Goal: Task Accomplishment & Management: Use online tool/utility

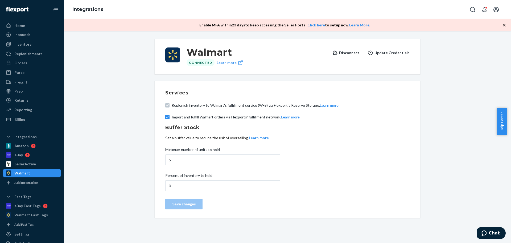
scroll to position [29, 0]
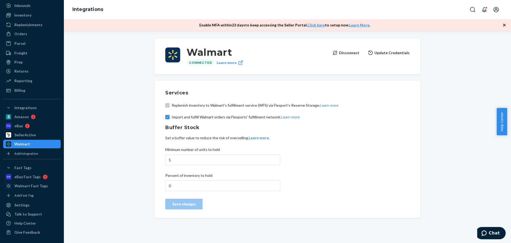
click at [354, 52] on button "Disconnect" at bounding box center [345, 52] width 27 height 11
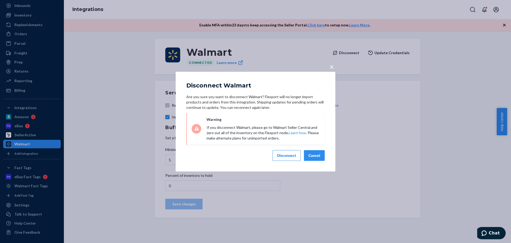
click at [282, 155] on div "Disconnect" at bounding box center [286, 155] width 19 height 5
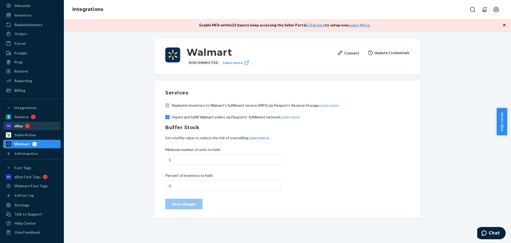
click at [17, 127] on div "eBay" at bounding box center [18, 125] width 9 height 5
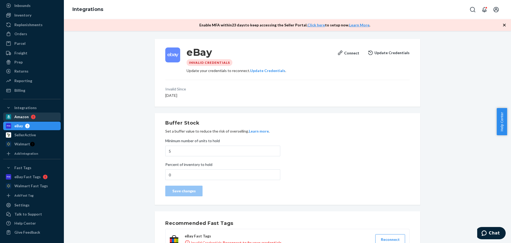
click at [18, 118] on div "Amazon" at bounding box center [21, 116] width 14 height 5
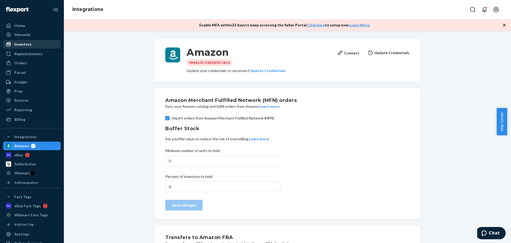
click at [23, 42] on div "Inventory" at bounding box center [22, 44] width 17 height 5
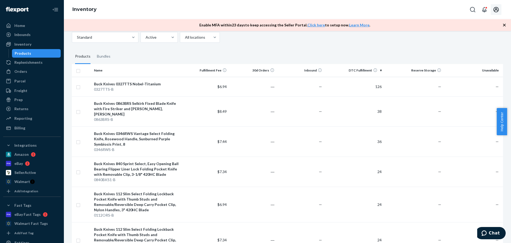
click at [495, 10] on icon "Open account menu" at bounding box center [496, 9] width 6 height 6
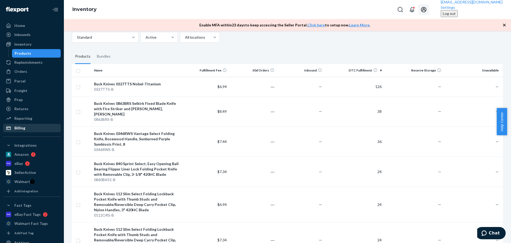
click at [20, 128] on div "Billing" at bounding box center [19, 127] width 11 height 5
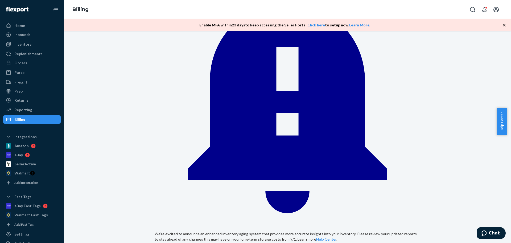
scroll to position [80, 0]
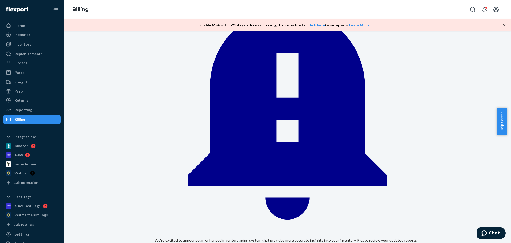
drag, startPoint x: 291, startPoint y: 96, endPoint x: 265, endPoint y: 93, distance: 25.9
drag, startPoint x: 289, startPoint y: 134, endPoint x: 269, endPoint y: 134, distance: 19.7
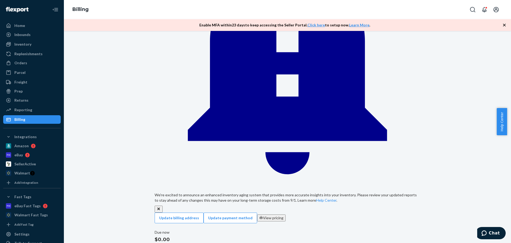
scroll to position [133, 0]
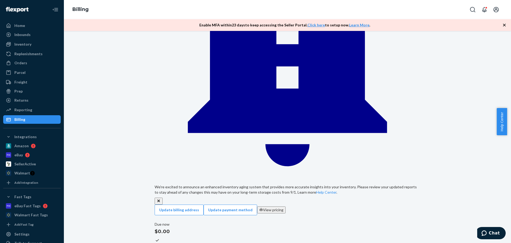
drag, startPoint x: 290, startPoint y: 100, endPoint x: 272, endPoint y: 99, distance: 18.4
drag, startPoint x: 293, startPoint y: 120, endPoint x: 267, endPoint y: 117, distance: 26.5
drag, startPoint x: 289, startPoint y: 137, endPoint x: 265, endPoint y: 137, distance: 24.2
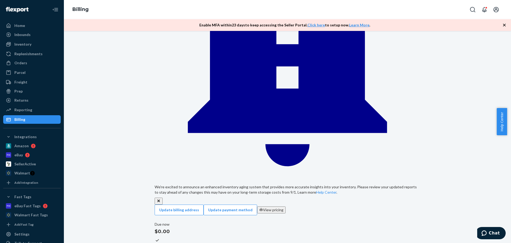
drag, startPoint x: 290, startPoint y: 158, endPoint x: 276, endPoint y: 158, distance: 14.1
drag, startPoint x: 284, startPoint y: 176, endPoint x: 269, endPoint y: 178, distance: 14.7
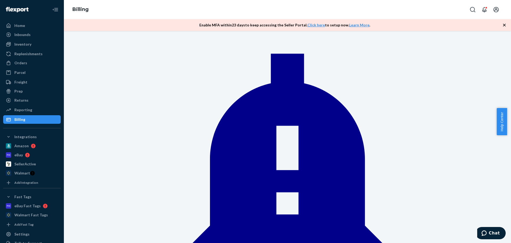
scroll to position [0, 0]
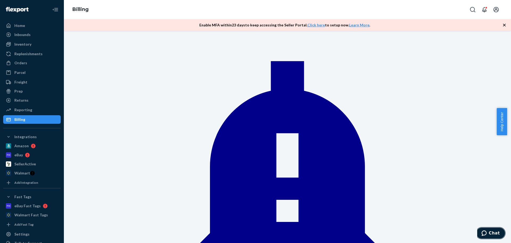
click at [491, 234] on span "Chat" at bounding box center [494, 232] width 11 height 5
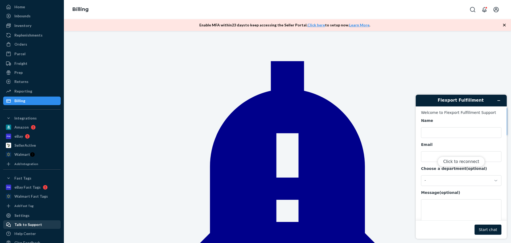
scroll to position [29, 0]
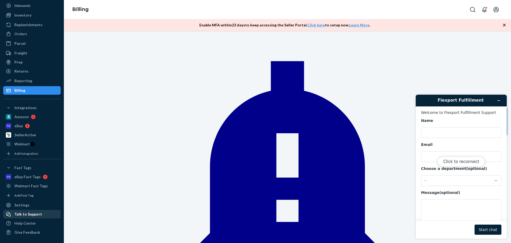
click at [22, 215] on div "Talk to Support" at bounding box center [28, 213] width 28 height 5
click at [23, 213] on div "Talk to Support" at bounding box center [28, 213] width 28 height 5
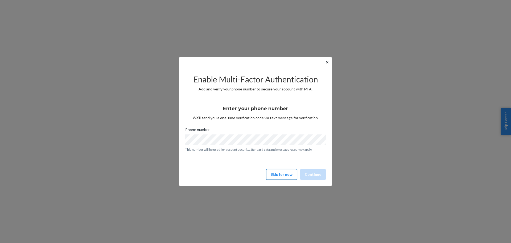
click at [271, 172] on button "Skip for now" at bounding box center [281, 174] width 31 height 11
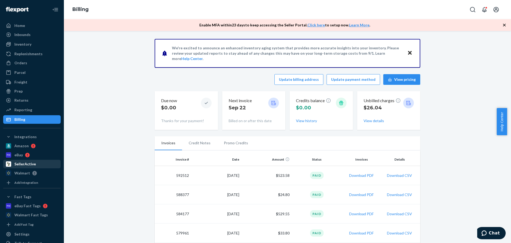
scroll to position [29, 0]
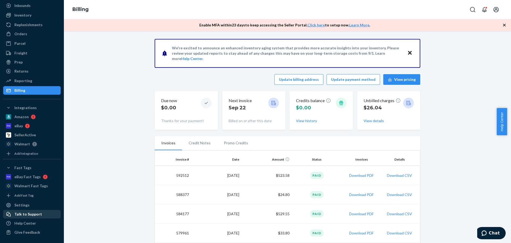
click at [23, 213] on div "Talk to Support" at bounding box center [28, 213] width 28 height 5
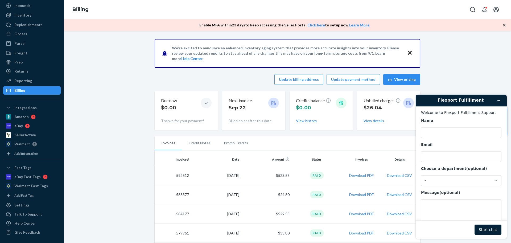
scroll to position [0, 0]
click at [461, 131] on input "Name" at bounding box center [461, 132] width 80 height 11
click at [440, 134] on input "Name" at bounding box center [461, 132] width 80 height 11
type input "[PERSON_NAME]"
type input "[EMAIL_ADDRESS][DOMAIN_NAME]"
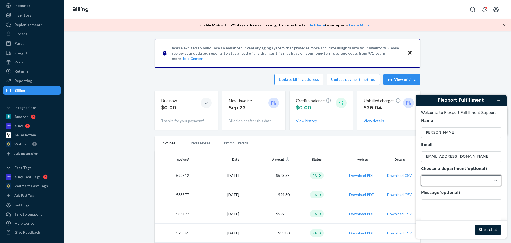
click at [446, 183] on div "-" at bounding box center [458, 180] width 67 height 5
click at [440, 204] on li "Messaging (Chat Team)" at bounding box center [460, 203] width 78 height 10
click at [437, 208] on textarea "Message (optional)" at bounding box center [461, 214] width 80 height 30
type textarea "W"
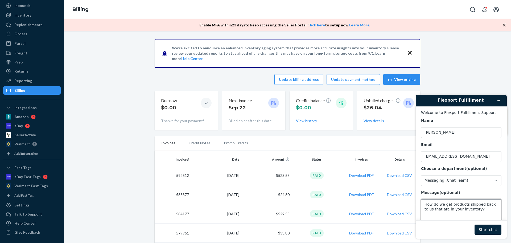
type textarea "How do we get products shipped back to us that are in your inventory?"
click at [484, 228] on button "Start chat" at bounding box center [488, 229] width 27 height 10
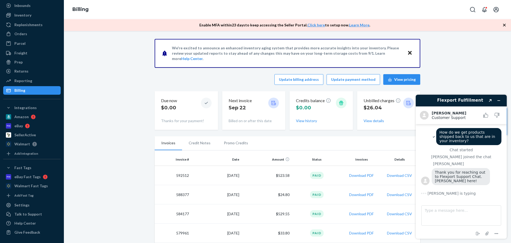
scroll to position [1, 0]
click at [439, 210] on textarea "Type a message here..." at bounding box center [461, 215] width 80 height 20
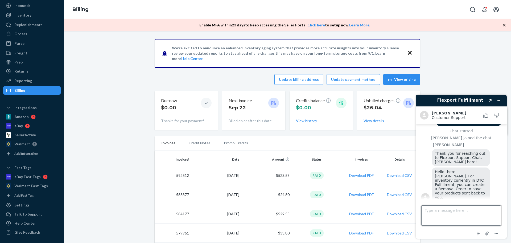
scroll to position [66, 0]
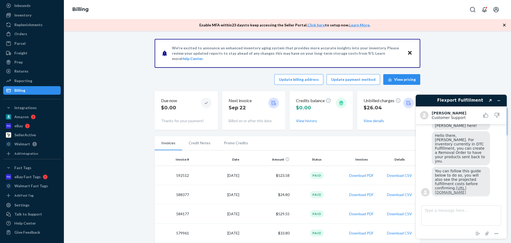
click at [453, 186] on link "[URL][DOMAIN_NAME]" at bounding box center [450, 190] width 31 height 9
drag, startPoint x: 21, startPoint y: 116, endPoint x: 33, endPoint y: 114, distance: 11.6
click at [21, 116] on div "Amazon" at bounding box center [21, 116] width 14 height 5
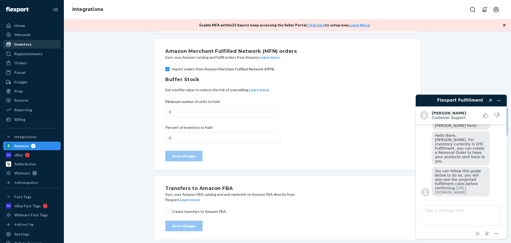
click at [22, 43] on div "Inventory" at bounding box center [22, 44] width 17 height 5
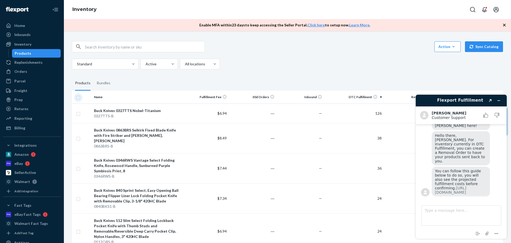
click at [78, 97] on input "checkbox" at bounding box center [78, 97] width 4 height 6
checkbox input "true"
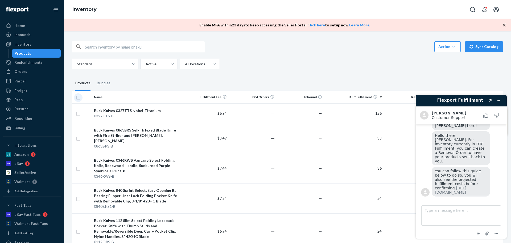
checkbox input "true"
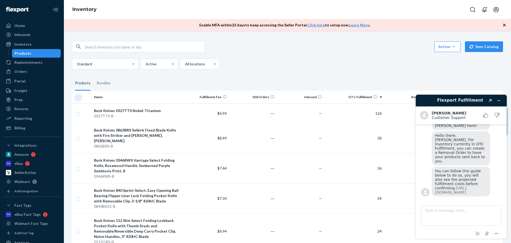
checkbox input "true"
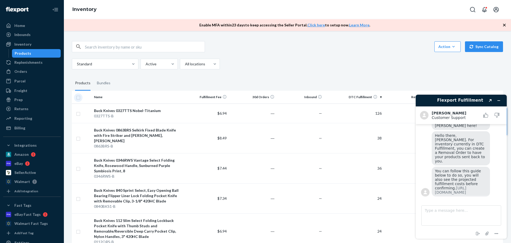
checkbox input "true"
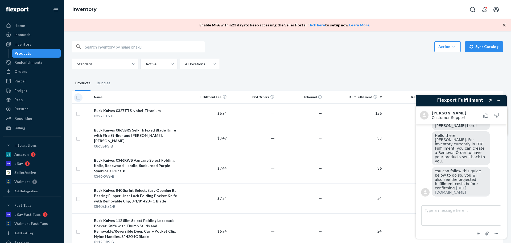
checkbox input "true"
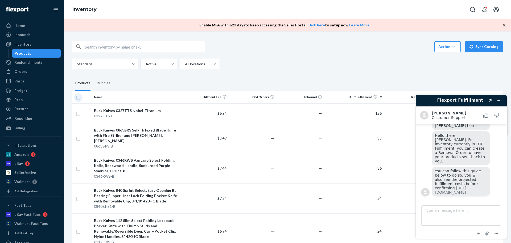
checkbox input "true"
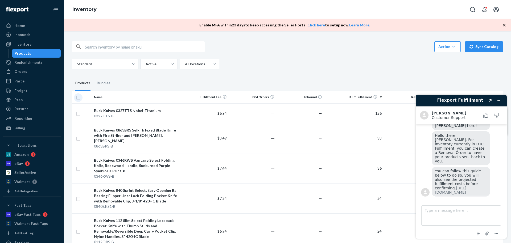
checkbox input "true"
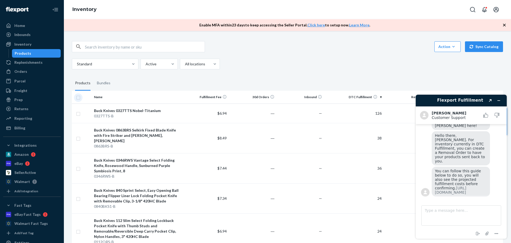
checkbox input "true"
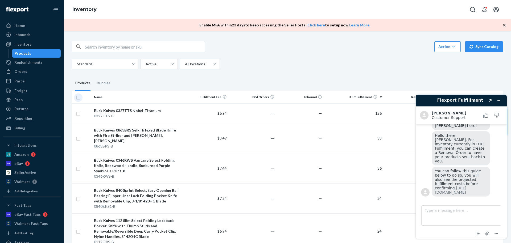
checkbox input "true"
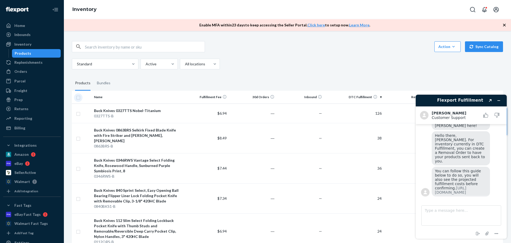
checkbox input "true"
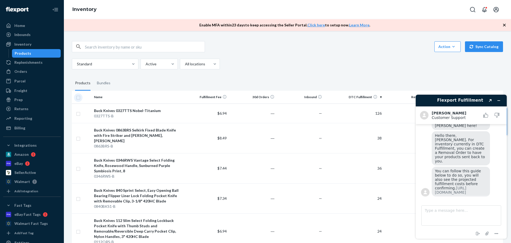
checkbox input "true"
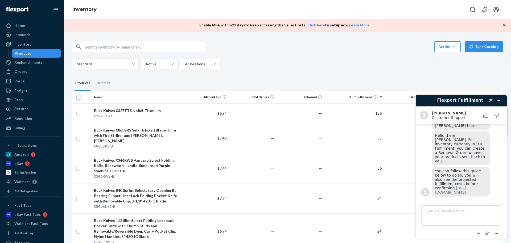
checkbox input "true"
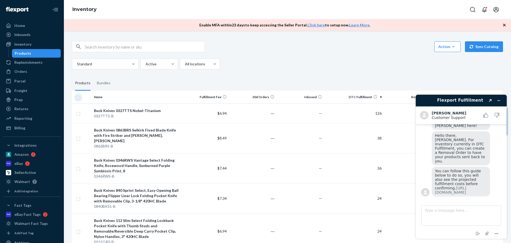
checkbox input "true"
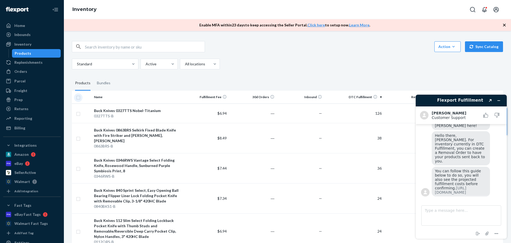
checkbox input "true"
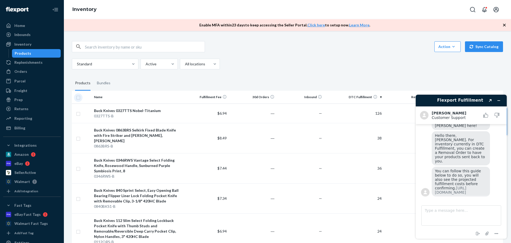
checkbox input "true"
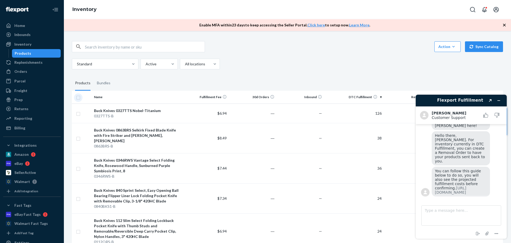
checkbox input "true"
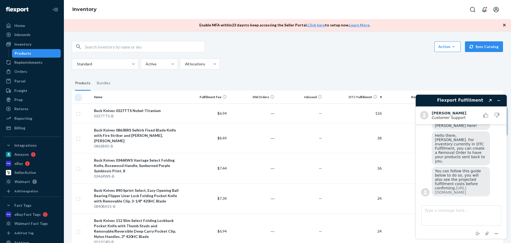
checkbox input "true"
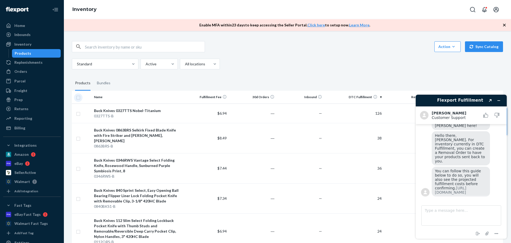
checkbox input "true"
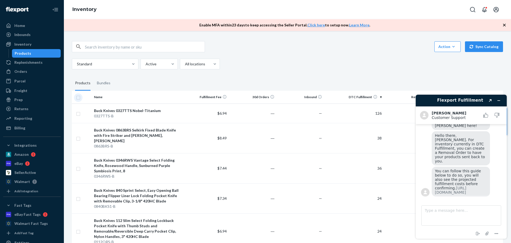
checkbox input "true"
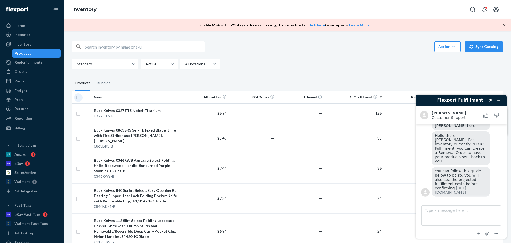
checkbox input "true"
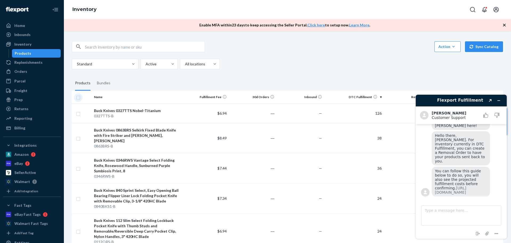
checkbox input "true"
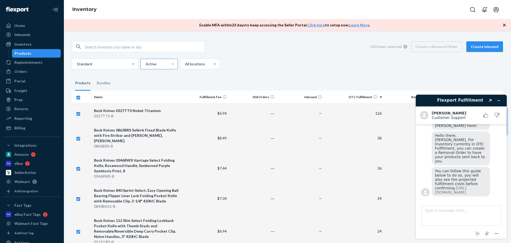
click at [254, 62] on div "Standard Active All locations" at bounding box center [285, 64] width 427 height 11
click at [254, 63] on div "Standard Active option All locations focused, 1 of 3. 3 results available. Use …" at bounding box center [285, 64] width 427 height 11
click at [102, 83] on div "Bundles" at bounding box center [104, 83] width 14 height 15
click at [94, 76] on input "Bundles" at bounding box center [94, 76] width 0 height 0
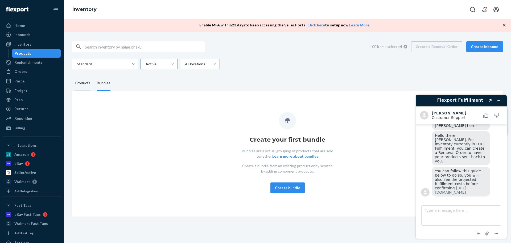
click at [85, 83] on div "Products" at bounding box center [82, 83] width 15 height 15
click at [72, 76] on input "Products" at bounding box center [72, 76] width 0 height 0
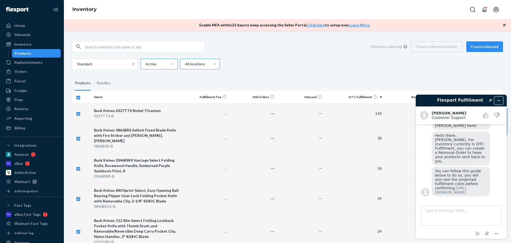
click at [497, 101] on icon "Minimize widget" at bounding box center [499, 100] width 4 height 4
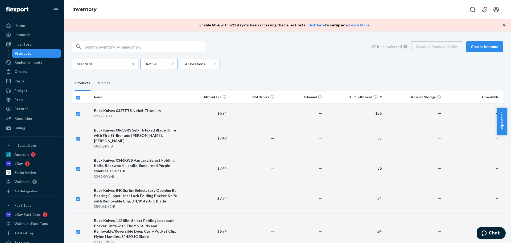
click at [438, 48] on div "100 items selected Create a Removal Order Create inbound" at bounding box center [434, 46] width 137 height 11
click at [493, 232] on span "Chat" at bounding box center [494, 232] width 11 height 5
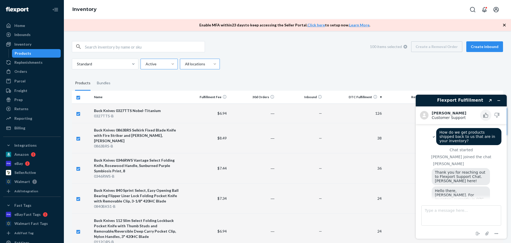
scroll to position [66, 0]
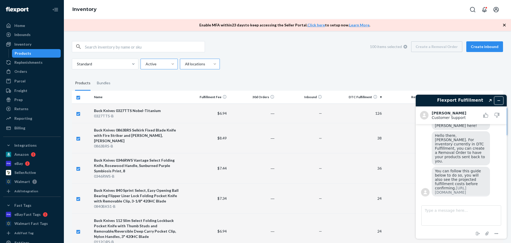
click at [500, 101] on icon "Minimize widget" at bounding box center [499, 100] width 4 height 4
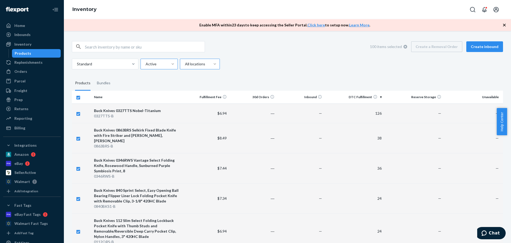
click at [377, 96] on th "DTC Fulfillment" at bounding box center [354, 97] width 60 height 13
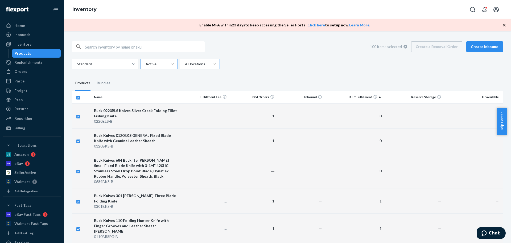
click at [377, 97] on th "DTC Fulfillment" at bounding box center [354, 97] width 60 height 13
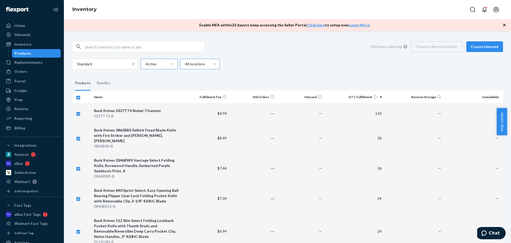
click at [79, 98] on input "checkbox" at bounding box center [78, 97] width 4 height 6
checkbox input "false"
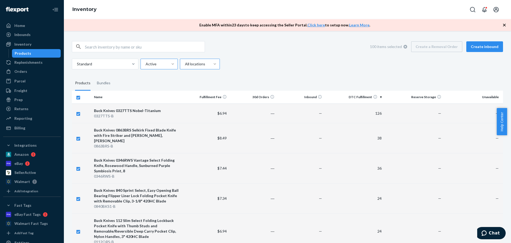
checkbox input "false"
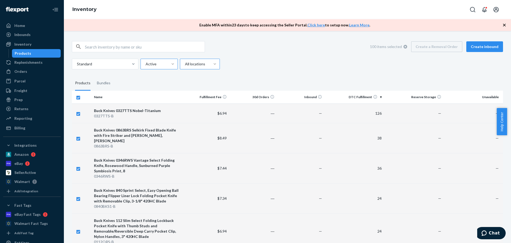
checkbox input "false"
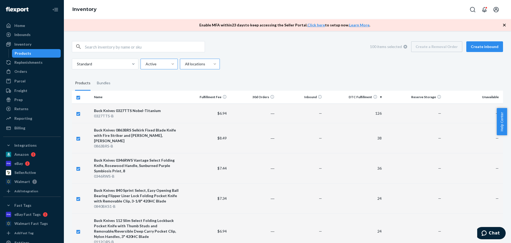
checkbox input "false"
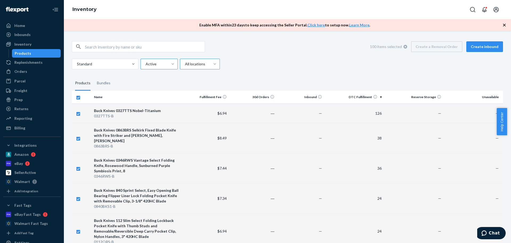
checkbox input "false"
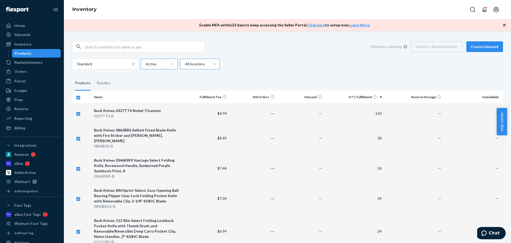
checkbox input "false"
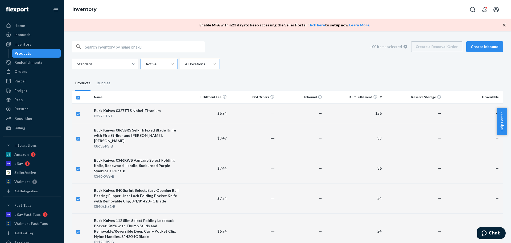
checkbox input "false"
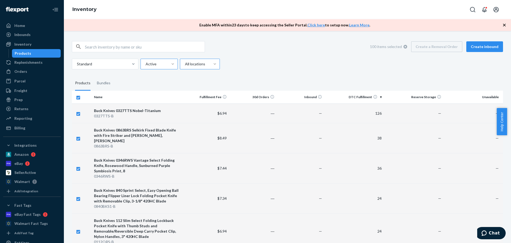
checkbox input "false"
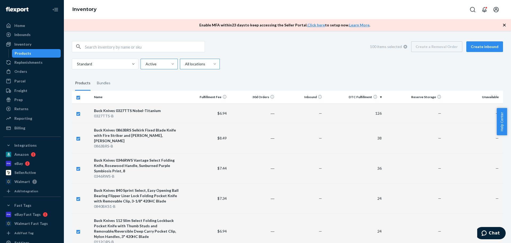
checkbox input "false"
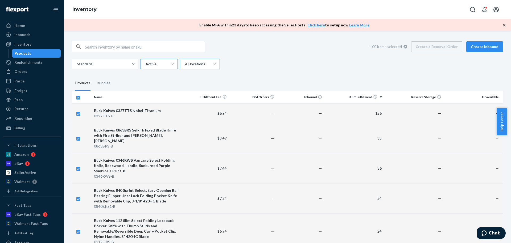
checkbox input "false"
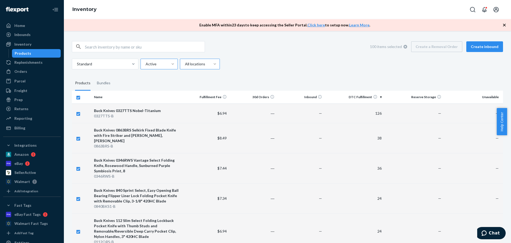
checkbox input "false"
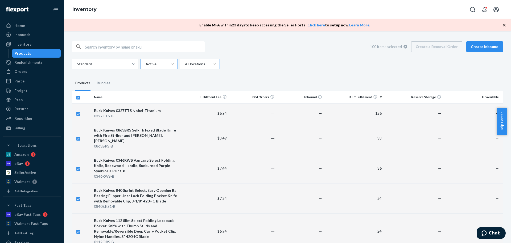
checkbox input "false"
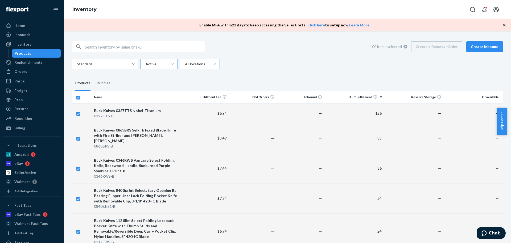
checkbox input "false"
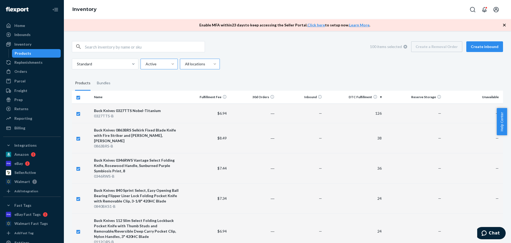
checkbox input "false"
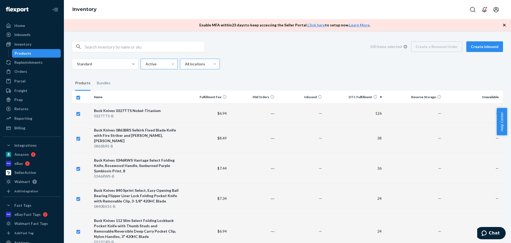
checkbox input "false"
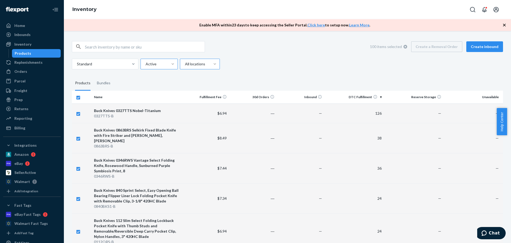
checkbox input "false"
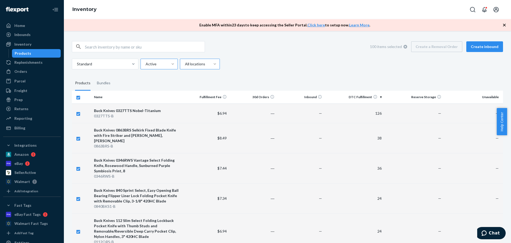
checkbox input "false"
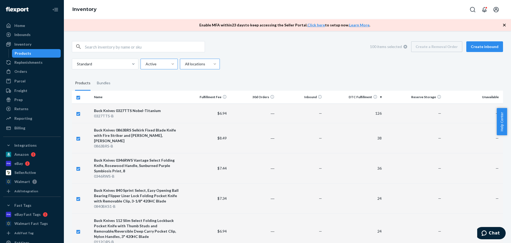
checkbox input "false"
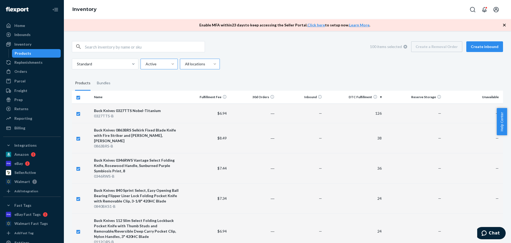
checkbox input "false"
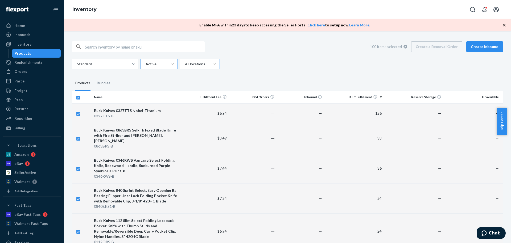
checkbox input "false"
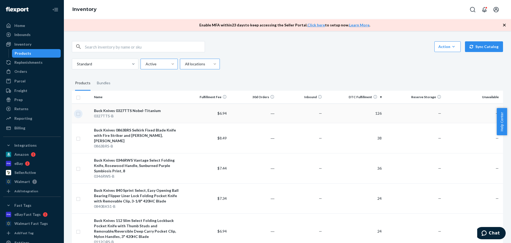
click at [78, 113] on input "checkbox" at bounding box center [78, 113] width 4 height 6
click at [79, 136] on input "checkbox" at bounding box center [78, 138] width 4 height 6
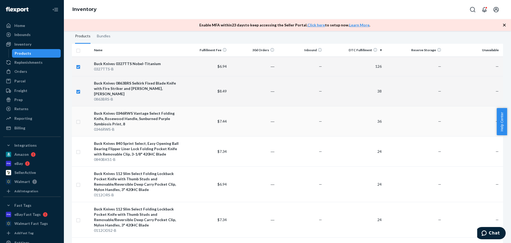
scroll to position [53, 0]
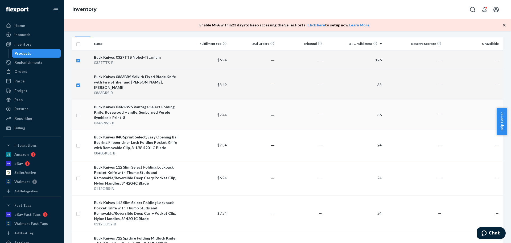
click at [78, 112] on input "checkbox" at bounding box center [78, 115] width 4 height 6
click at [79, 142] on input "checkbox" at bounding box center [78, 145] width 4 height 6
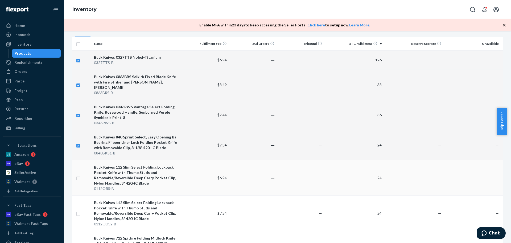
click at [80, 175] on input "checkbox" at bounding box center [78, 178] width 4 height 6
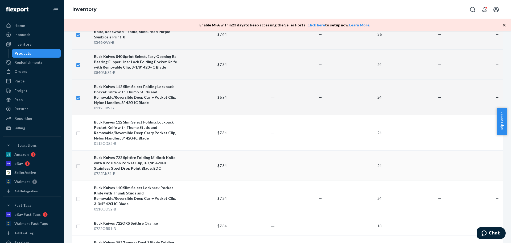
scroll to position [160, 0]
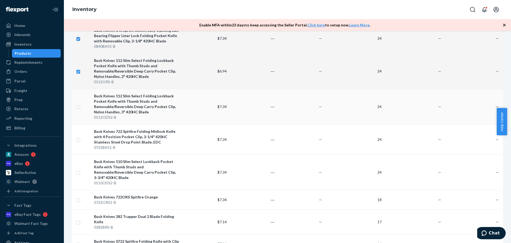
click at [79, 104] on input "checkbox" at bounding box center [78, 107] width 4 height 6
click at [79, 136] on input "checkbox" at bounding box center [78, 139] width 4 height 6
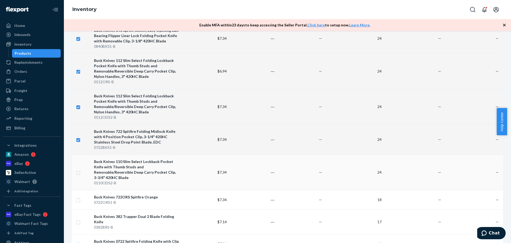
drag, startPoint x: 79, startPoint y: 169, endPoint x: 87, endPoint y: 161, distance: 11.5
click at [79, 169] on input "checkbox" at bounding box center [78, 172] width 4 height 6
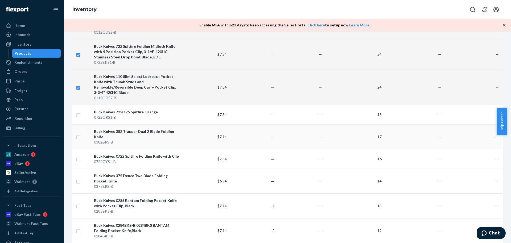
scroll to position [266, 0]
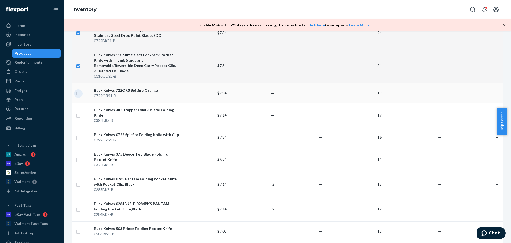
click at [77, 90] on input "checkbox" at bounding box center [78, 93] width 4 height 6
click at [77, 112] on input "checkbox" at bounding box center [78, 115] width 4 height 6
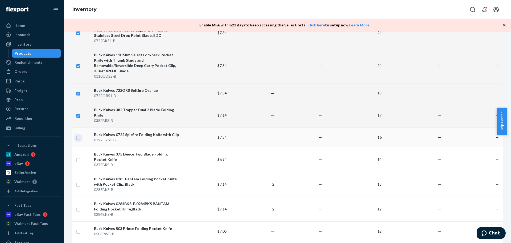
click at [80, 134] on input "checkbox" at bounding box center [78, 137] width 4 height 6
click at [78, 156] on input "checkbox" at bounding box center [78, 159] width 4 height 6
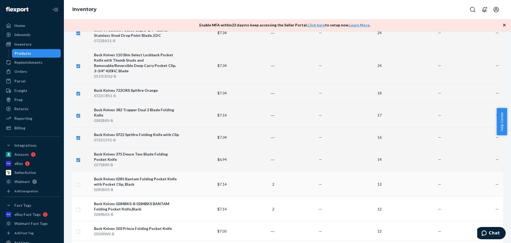
click at [77, 181] on input "checkbox" at bounding box center [78, 184] width 4 height 6
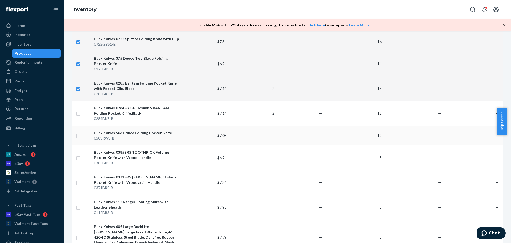
scroll to position [373, 0]
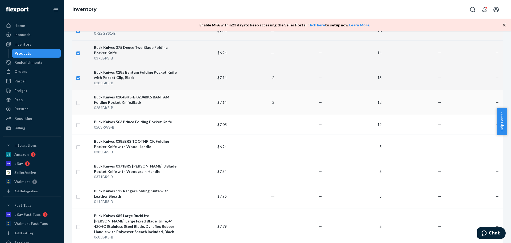
click at [79, 99] on input "checkbox" at bounding box center [78, 102] width 4 height 6
click at [76, 121] on input "checkbox" at bounding box center [78, 124] width 4 height 6
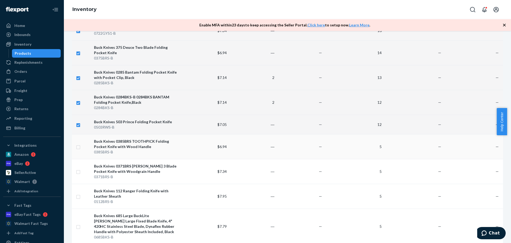
click at [78, 143] on input "checkbox" at bounding box center [78, 146] width 4 height 6
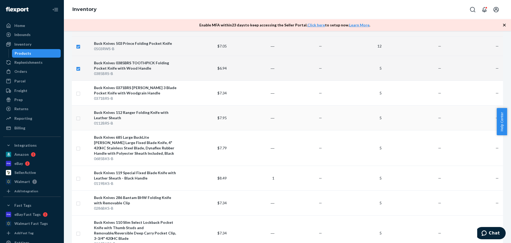
scroll to position [453, 0]
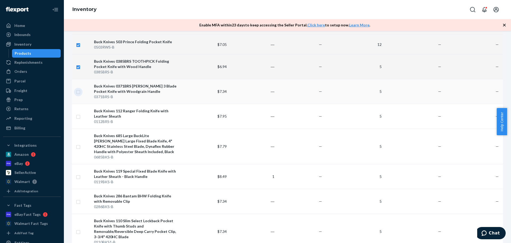
click at [79, 88] on input "checkbox" at bounding box center [78, 91] width 4 height 6
click at [78, 113] on input "checkbox" at bounding box center [78, 116] width 4 height 6
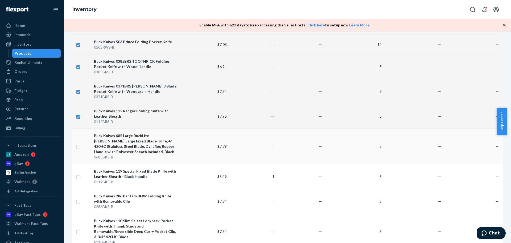
click at [77, 143] on input "checkbox" at bounding box center [78, 146] width 4 height 6
click at [80, 173] on input "checkbox" at bounding box center [78, 176] width 4 height 6
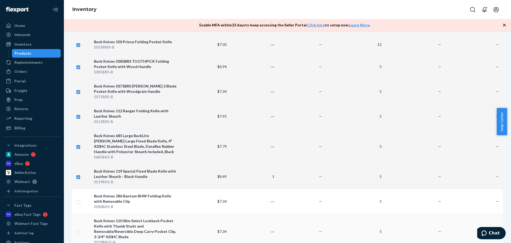
scroll to position [559, 0]
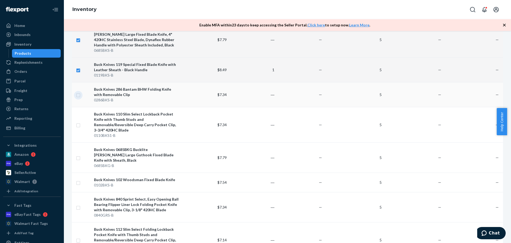
click at [77, 92] on input "checkbox" at bounding box center [78, 95] width 4 height 6
click at [77, 122] on input "checkbox" at bounding box center [78, 125] width 4 height 6
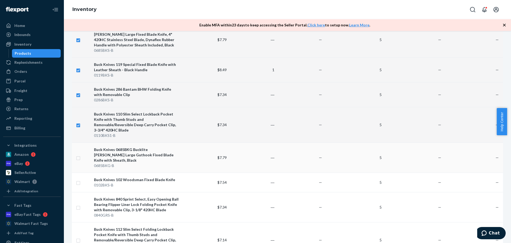
click at [79, 154] on input "checkbox" at bounding box center [78, 157] width 4 height 6
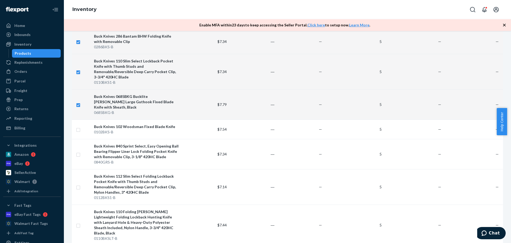
scroll to position [612, 0]
click at [76, 126] on input "checkbox" at bounding box center [78, 129] width 4 height 6
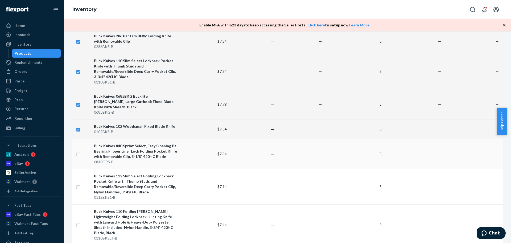
click at [78, 151] on input "checkbox" at bounding box center [78, 154] width 4 height 6
click at [79, 183] on input "checkbox" at bounding box center [78, 186] width 4 height 6
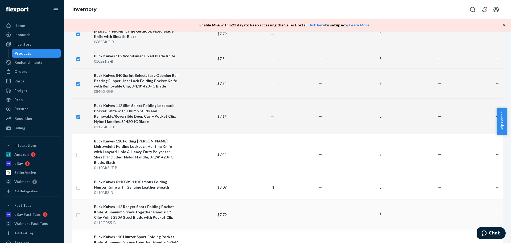
scroll to position [719, 0]
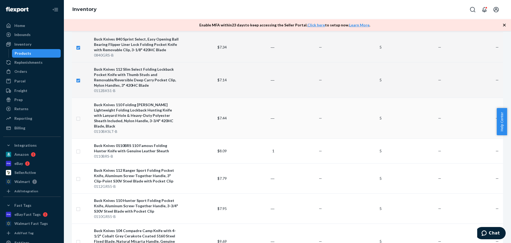
click at [77, 115] on input "checkbox" at bounding box center [78, 118] width 4 height 6
click at [77, 148] on input "checkbox" at bounding box center [78, 151] width 4 height 6
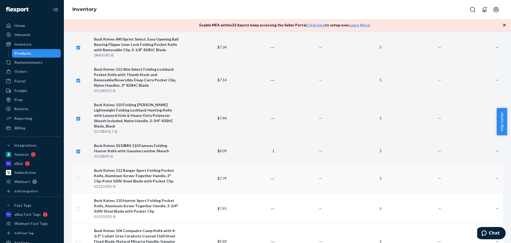
click at [79, 175] on input "checkbox" at bounding box center [78, 178] width 4 height 6
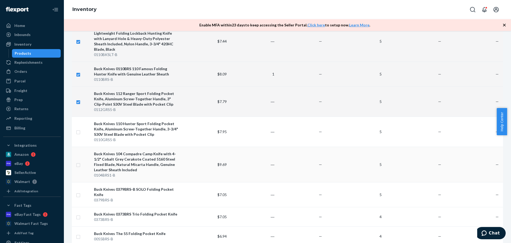
scroll to position [799, 0]
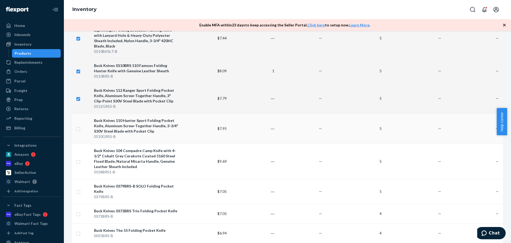
click at [77, 125] on input "checkbox" at bounding box center [78, 128] width 4 height 6
click at [77, 158] on input "checkbox" at bounding box center [78, 161] width 4 height 6
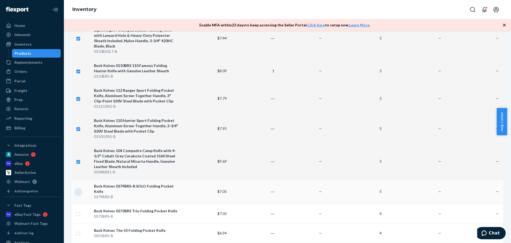
drag, startPoint x: 78, startPoint y: 176, endPoint x: 82, endPoint y: 171, distance: 6.8
click at [78, 188] on input "checkbox" at bounding box center [78, 191] width 4 height 6
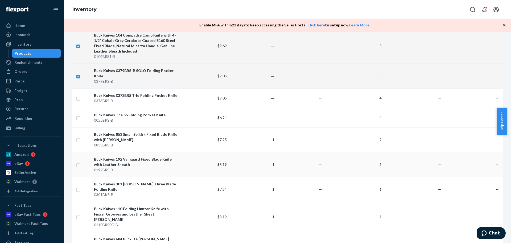
scroll to position [932, 0]
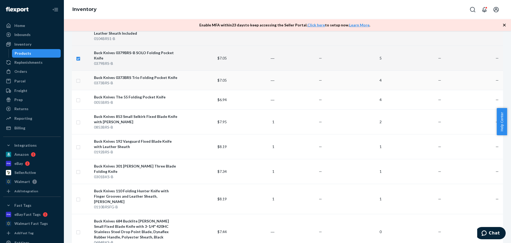
click at [77, 77] on input "checkbox" at bounding box center [78, 80] width 4 height 6
click at [78, 97] on input "checkbox" at bounding box center [78, 100] width 4 height 6
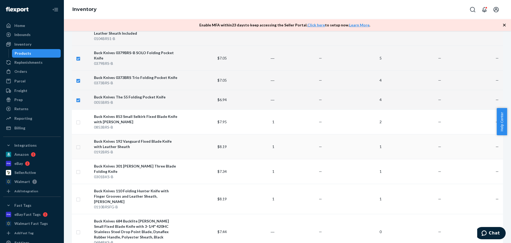
drag, startPoint x: 76, startPoint y: 105, endPoint x: 80, endPoint y: 123, distance: 18.1
click at [76, 109] on td at bounding box center [82, 121] width 20 height 25
drag, startPoint x: 79, startPoint y: 131, endPoint x: 80, endPoint y: 116, distance: 15.7
click at [79, 143] on input "checkbox" at bounding box center [78, 146] width 4 height 6
click at [79, 119] on input "checkbox" at bounding box center [78, 122] width 4 height 6
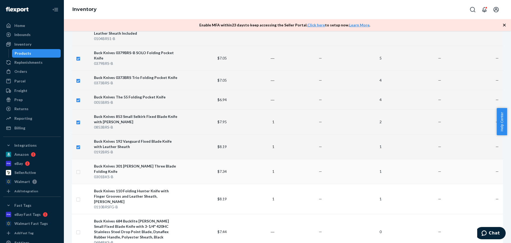
drag, startPoint x: 80, startPoint y: 157, endPoint x: 83, endPoint y: 152, distance: 5.5
click at [80, 168] on input "checkbox" at bounding box center [78, 171] width 4 height 6
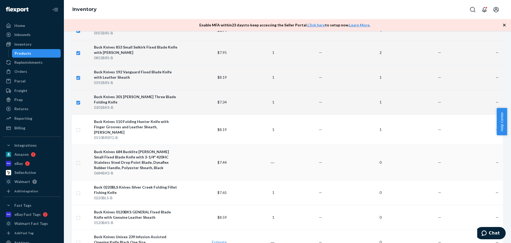
scroll to position [1038, 0]
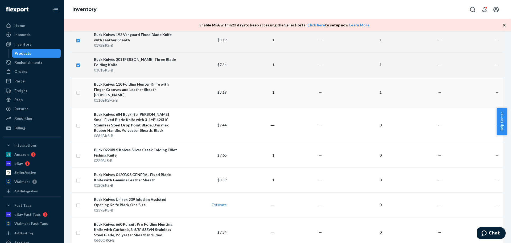
click at [78, 89] on input "checkbox" at bounding box center [78, 92] width 4 height 6
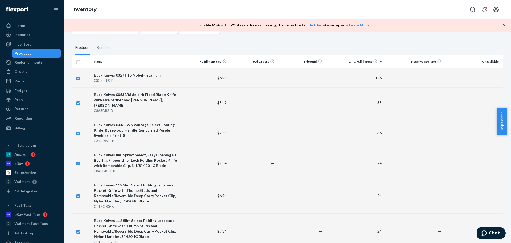
scroll to position [0, 0]
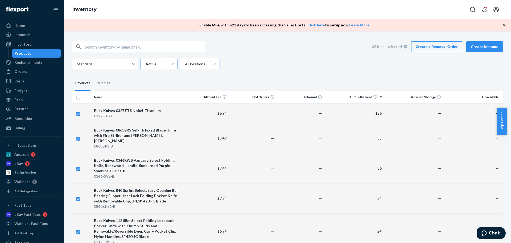
click at [428, 45] on link "Create a Removal Order" at bounding box center [436, 46] width 51 height 11
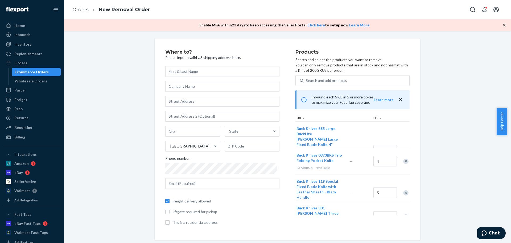
click at [206, 72] on input "text" at bounding box center [222, 71] width 114 height 11
click at [186, 73] on input "text" at bounding box center [222, 71] width 114 height 11
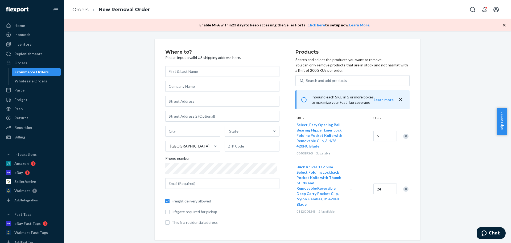
scroll to position [506, 0]
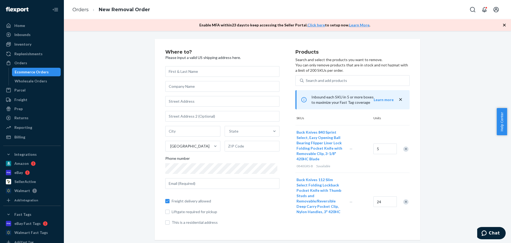
click at [192, 71] on input "text" at bounding box center [222, 71] width 114 height 11
click at [187, 87] on input "text" at bounding box center [222, 86] width 114 height 11
click at [172, 101] on input "text" at bounding box center [222, 101] width 114 height 11
click at [179, 119] on input "text" at bounding box center [222, 116] width 114 height 11
